Goal: Information Seeking & Learning: Learn about a topic

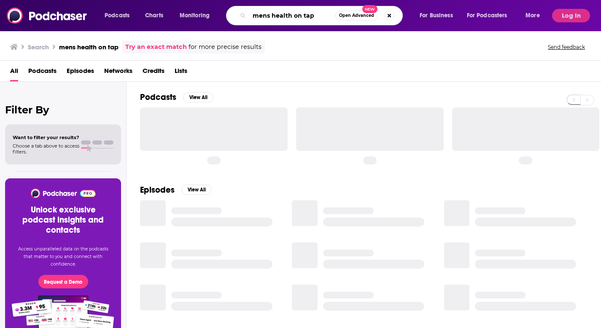
click at [253, 16] on input "mens health on tap" at bounding box center [292, 16] width 86 height 14
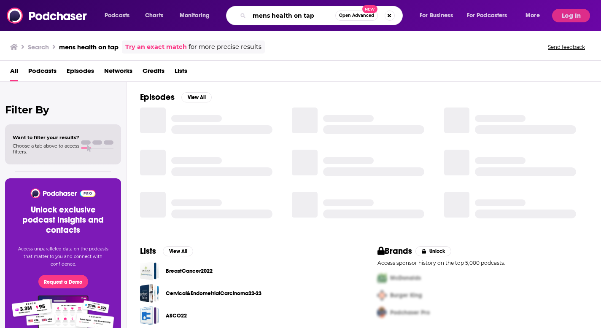
click at [255, 16] on input "mens health on tap" at bounding box center [292, 16] width 86 height 14
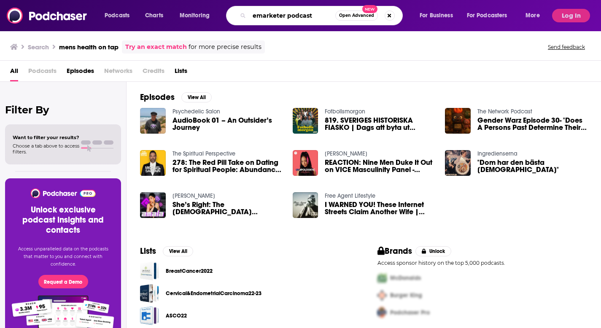
type input "emarketer podcast"
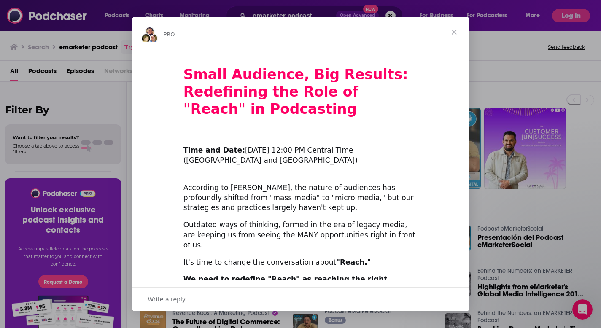
click at [454, 32] on span "Close" at bounding box center [454, 32] width 30 height 30
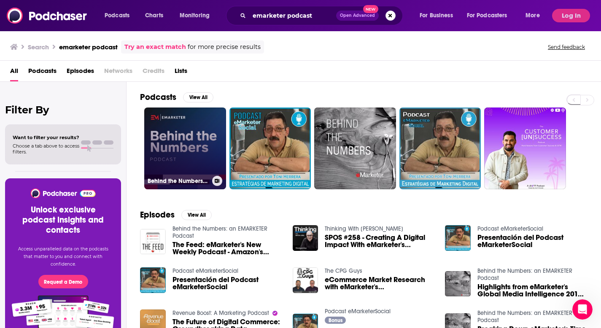
click at [174, 148] on link "Behind the Numbers: an EMARKETER Podcast" at bounding box center [185, 149] width 82 height 82
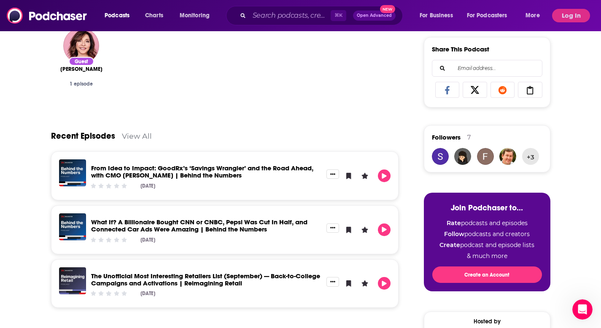
scroll to position [305, 0]
